Goal: Information Seeking & Learning: Learn about a topic

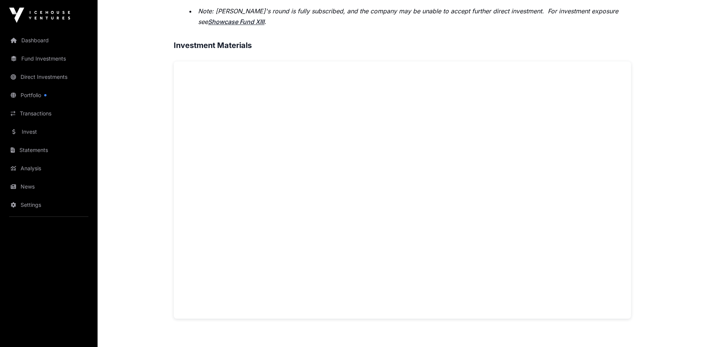
scroll to position [531, 0]
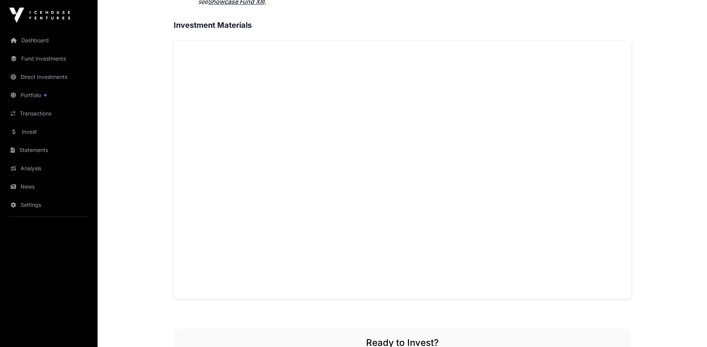
click at [283, 328] on div "Overview: Aether is an AI-native platform purpose-built to address one of marke…" at bounding box center [402, 238] width 457 height 831
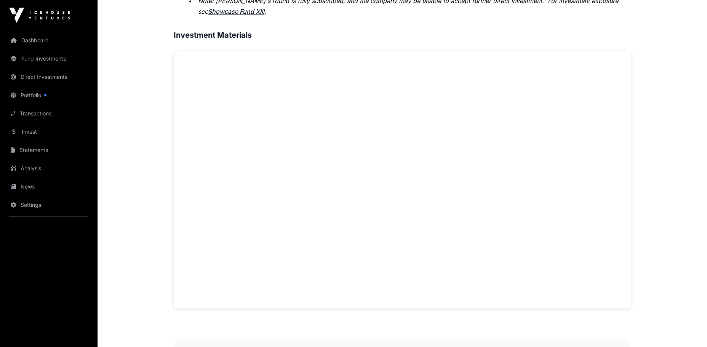
scroll to position [519, 0]
click at [295, 327] on div "Overview: Aether is an AI-native platform purpose-built to address one of marke…" at bounding box center [402, 250] width 457 height 831
click at [302, 330] on div "Overview: Aether is an AI-native platform purpose-built to address one of marke…" at bounding box center [402, 250] width 457 height 831
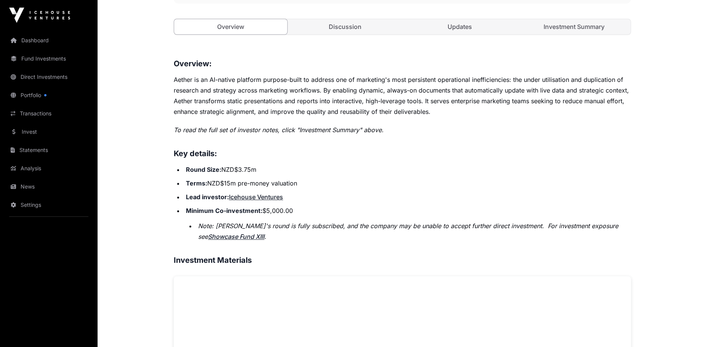
scroll to position [275, 0]
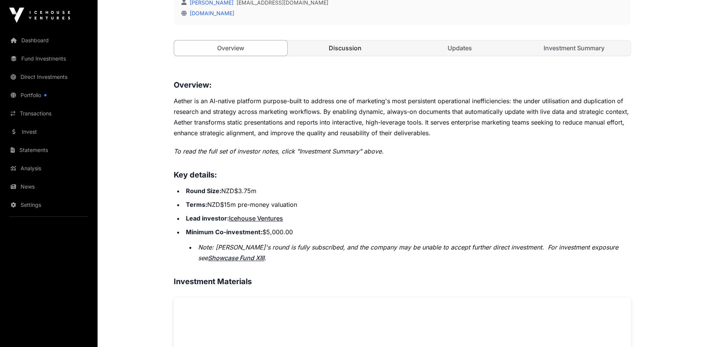
click at [350, 46] on link "Discussion" at bounding box center [345, 47] width 113 height 15
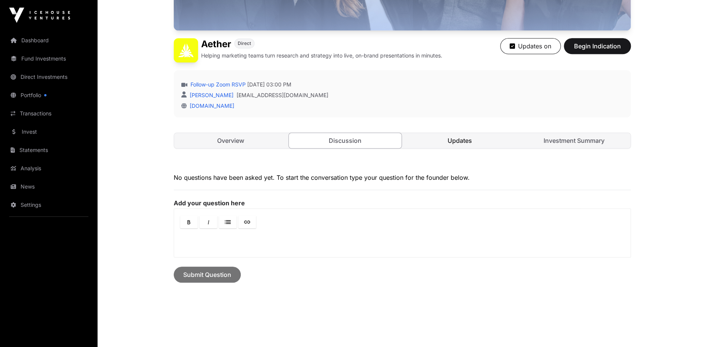
click at [469, 140] on link "Updates" at bounding box center [459, 140] width 113 height 15
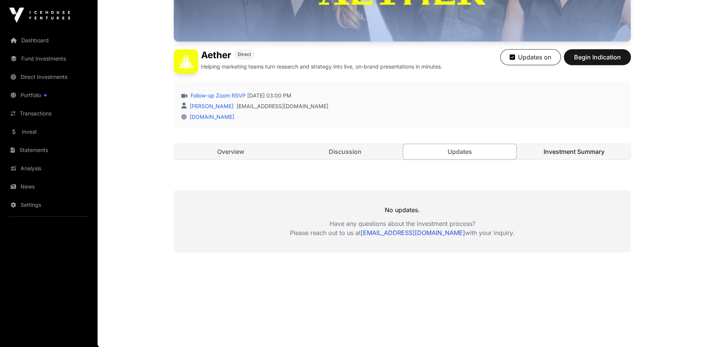
click at [579, 151] on link "Investment Summary" at bounding box center [573, 151] width 113 height 15
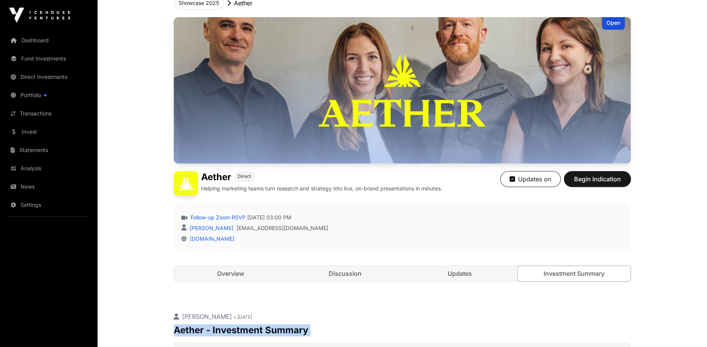
scroll to position [51, 0]
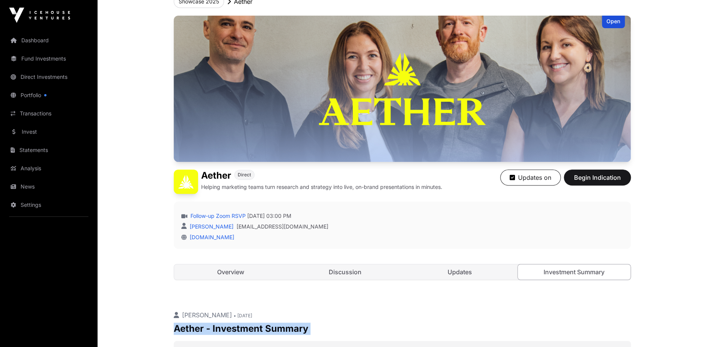
drag, startPoint x: 659, startPoint y: 246, endPoint x: 175, endPoint y: 326, distance: 490.7
copy div "Aether - Investment Summary This investment summary is a private communication …"
